Goal: Information Seeking & Learning: Learn about a topic

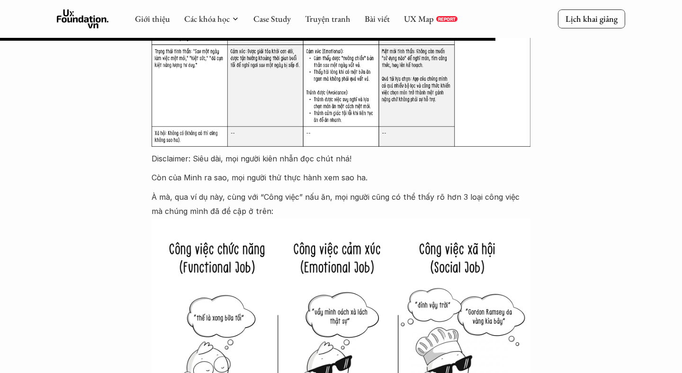
scroll to position [2231, 0]
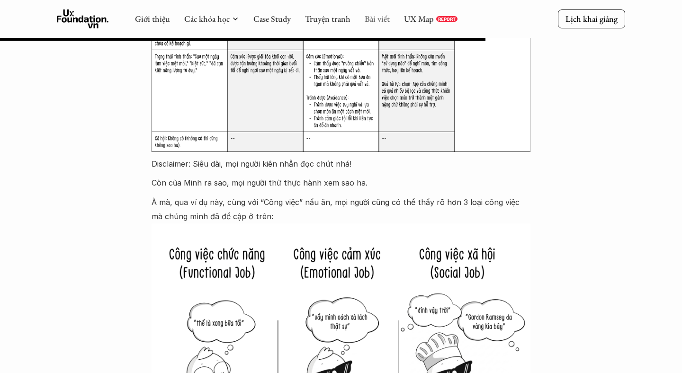
click at [375, 22] on link "Bài viết" at bounding box center [377, 18] width 25 height 11
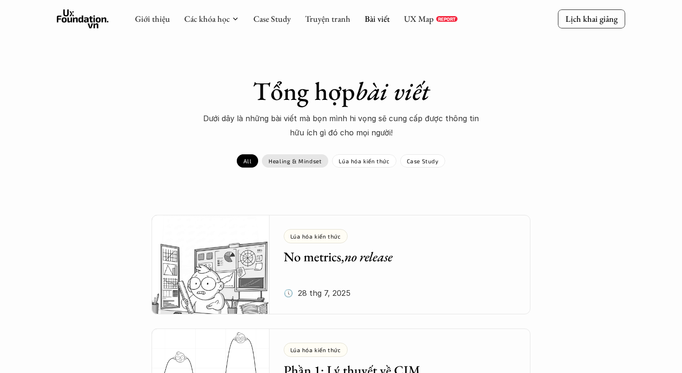
click at [314, 163] on p "Healing & Mindset" at bounding box center [295, 161] width 53 height 7
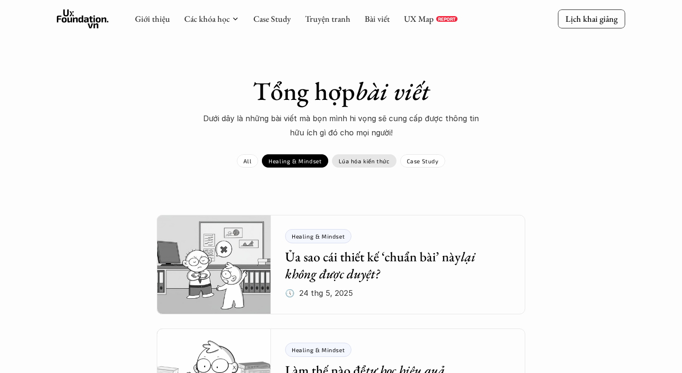
click at [368, 163] on p "Lúa hóa kiến thức" at bounding box center [364, 161] width 51 height 7
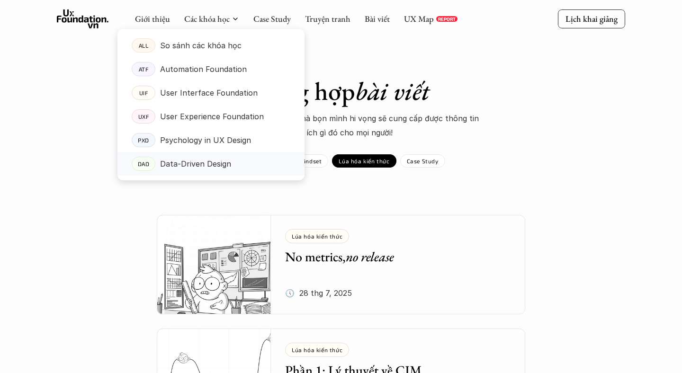
click at [197, 169] on p "Data-Driven Design" at bounding box center [195, 164] width 71 height 14
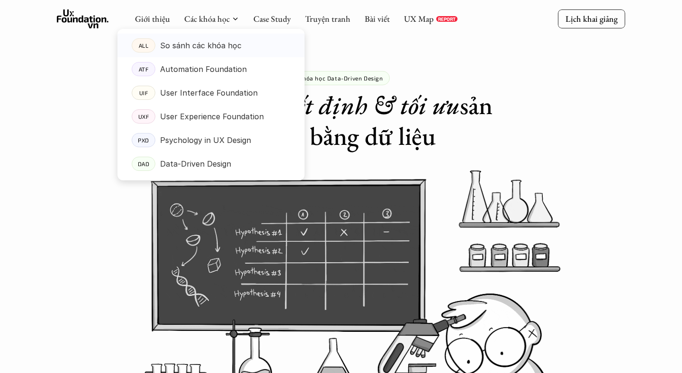
click at [206, 43] on p "So sánh các khóa học" at bounding box center [200, 45] width 81 height 14
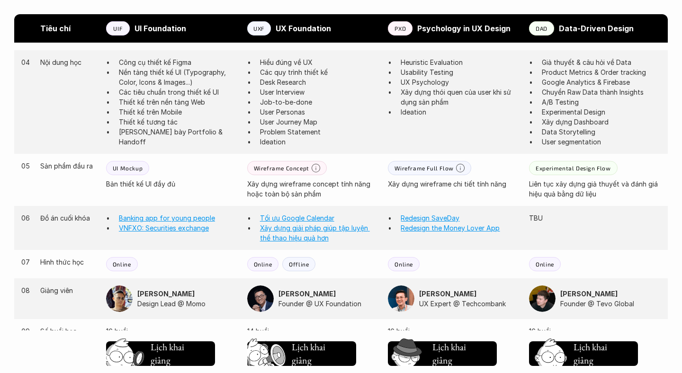
scroll to position [744, 0]
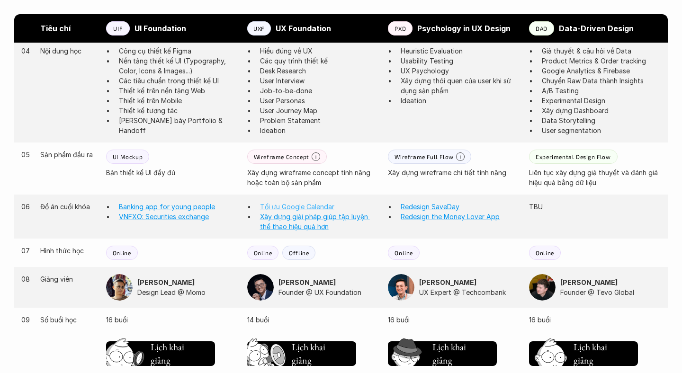
click at [309, 206] on link "Tối ưu Google Calendar" at bounding box center [297, 207] width 74 height 8
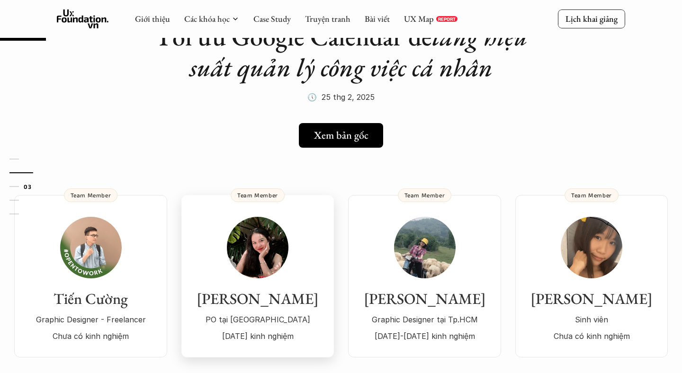
scroll to position [68, 0]
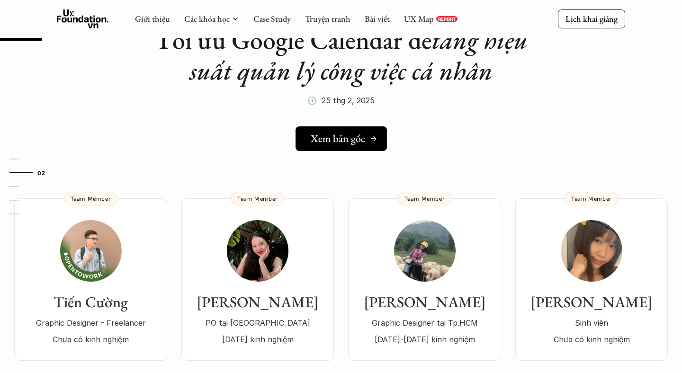
click at [340, 137] on h5 "Xem bản gốc" at bounding box center [338, 139] width 54 height 12
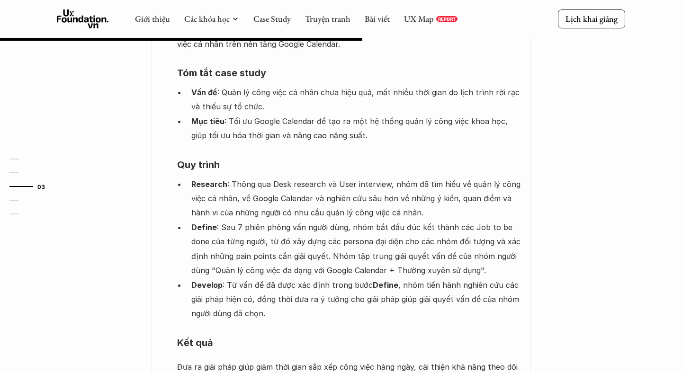
scroll to position [585, 0]
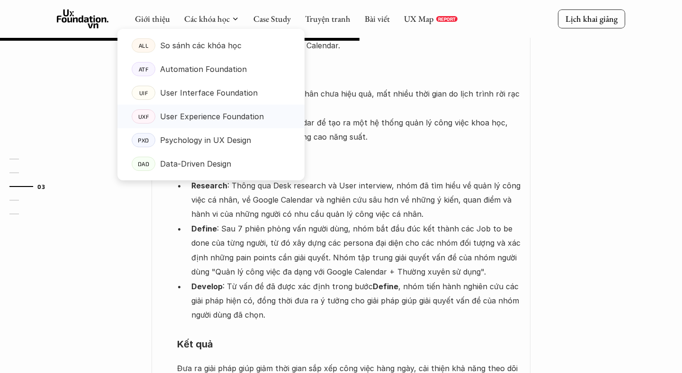
click at [195, 121] on p "User Experience Foundation" at bounding box center [212, 116] width 104 height 14
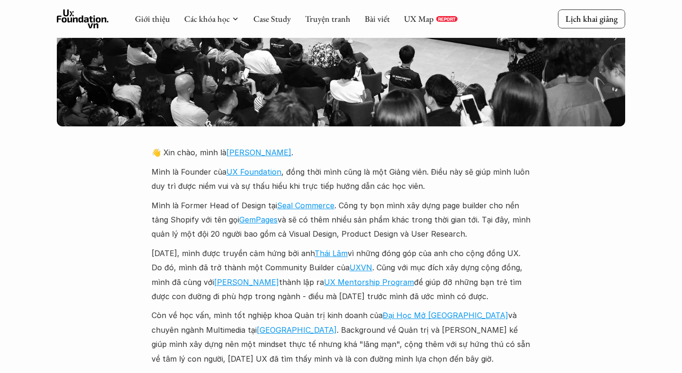
scroll to position [2083, 0]
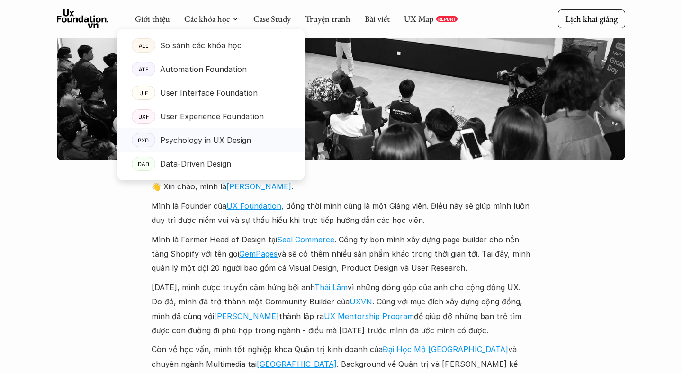
click at [196, 137] on p "Psychology in UX Design" at bounding box center [205, 140] width 91 height 14
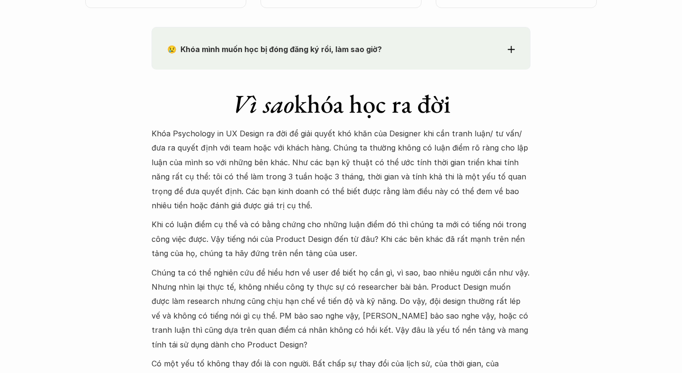
scroll to position [818, 0]
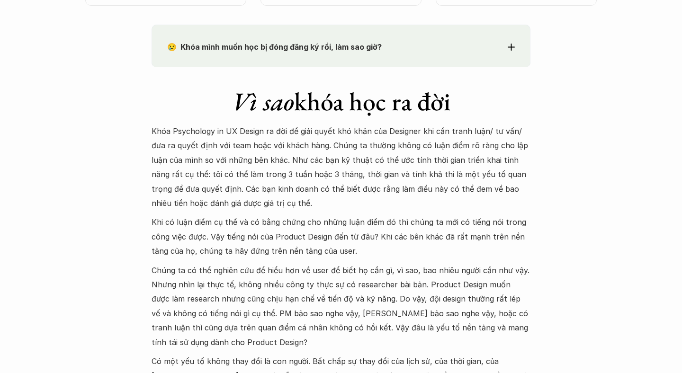
click at [506, 50] on div "😢 Khóa mình muốn học bị đóng đăng ký rồi, làm sao giờ?" at bounding box center [341, 47] width 348 height 14
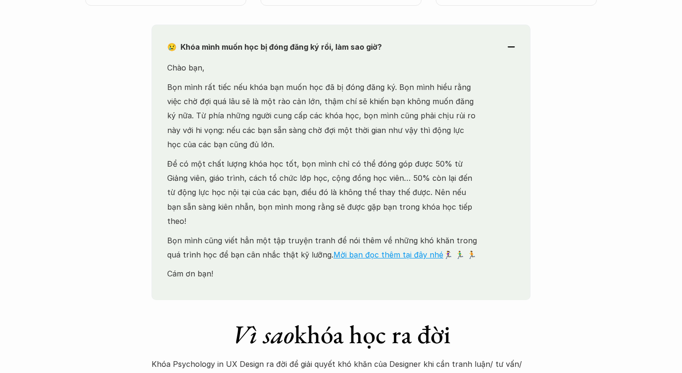
click at [506, 50] on div "😢 Khóa mình muốn học bị đóng đăng ký rồi, làm sao giờ?" at bounding box center [341, 47] width 348 height 14
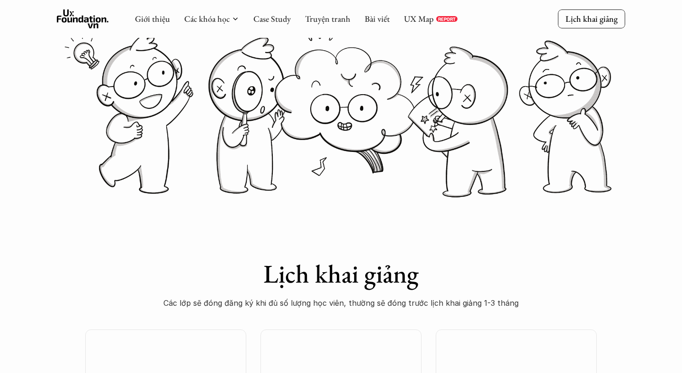
scroll to position [120, 0]
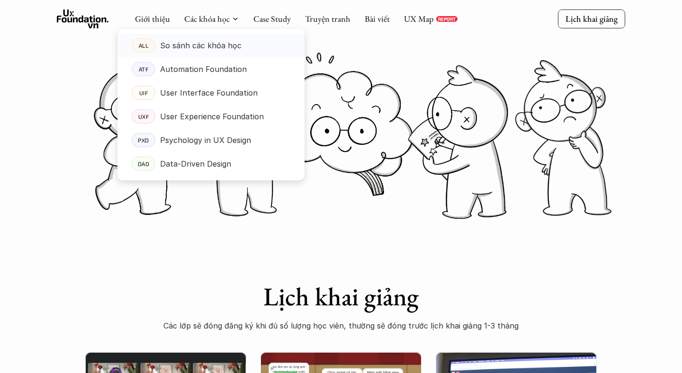
click at [192, 45] on p "So sánh các khóa học" at bounding box center [200, 45] width 81 height 14
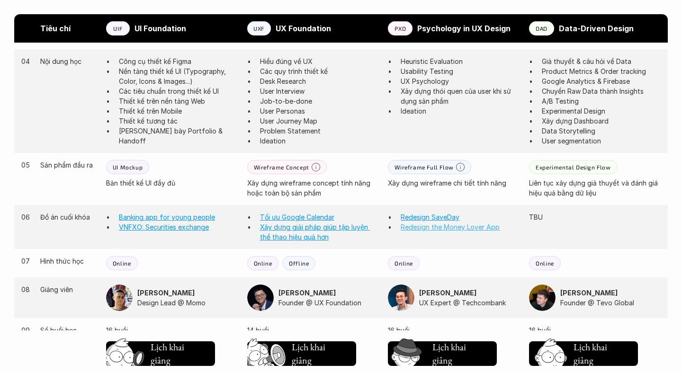
scroll to position [734, 0]
click at [440, 215] on link "Redesign SaveDay" at bounding box center [430, 216] width 59 height 8
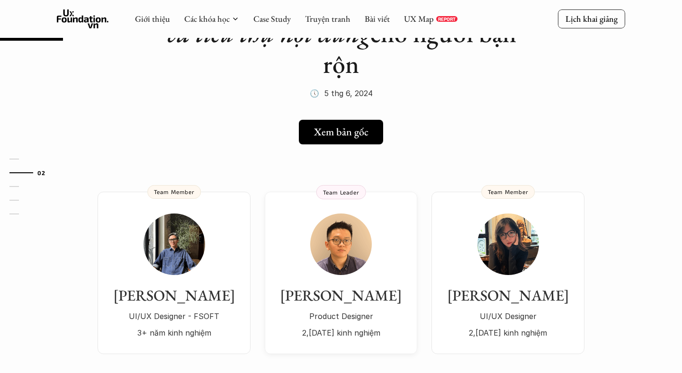
scroll to position [104, 0]
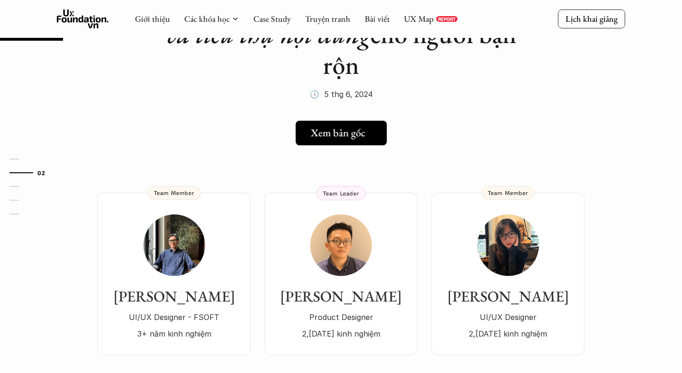
click at [342, 136] on h5 "Xem bản gốc" at bounding box center [338, 133] width 54 height 12
